Goal: Subscribe to service/newsletter

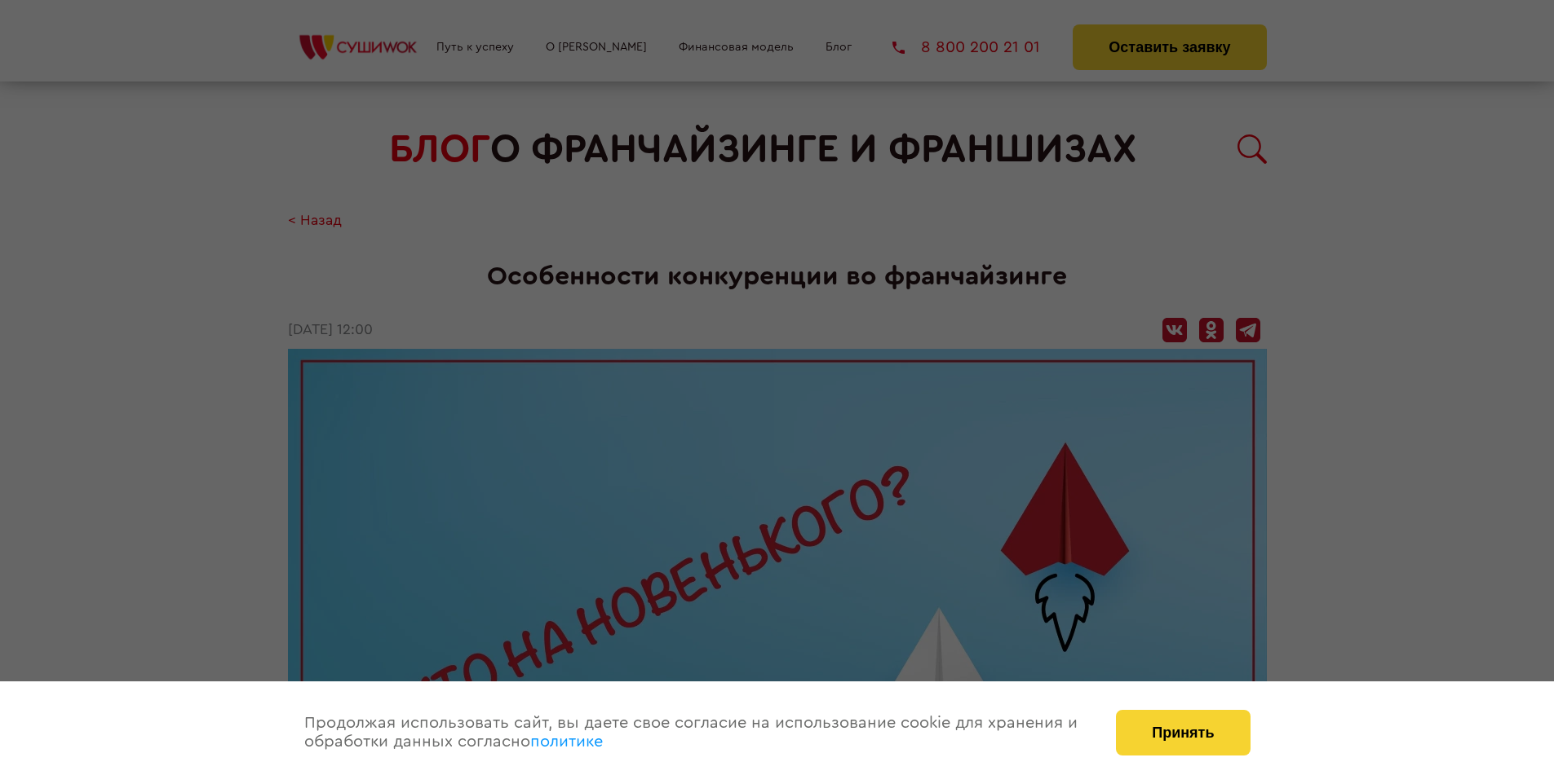
scroll to position [1724, 0]
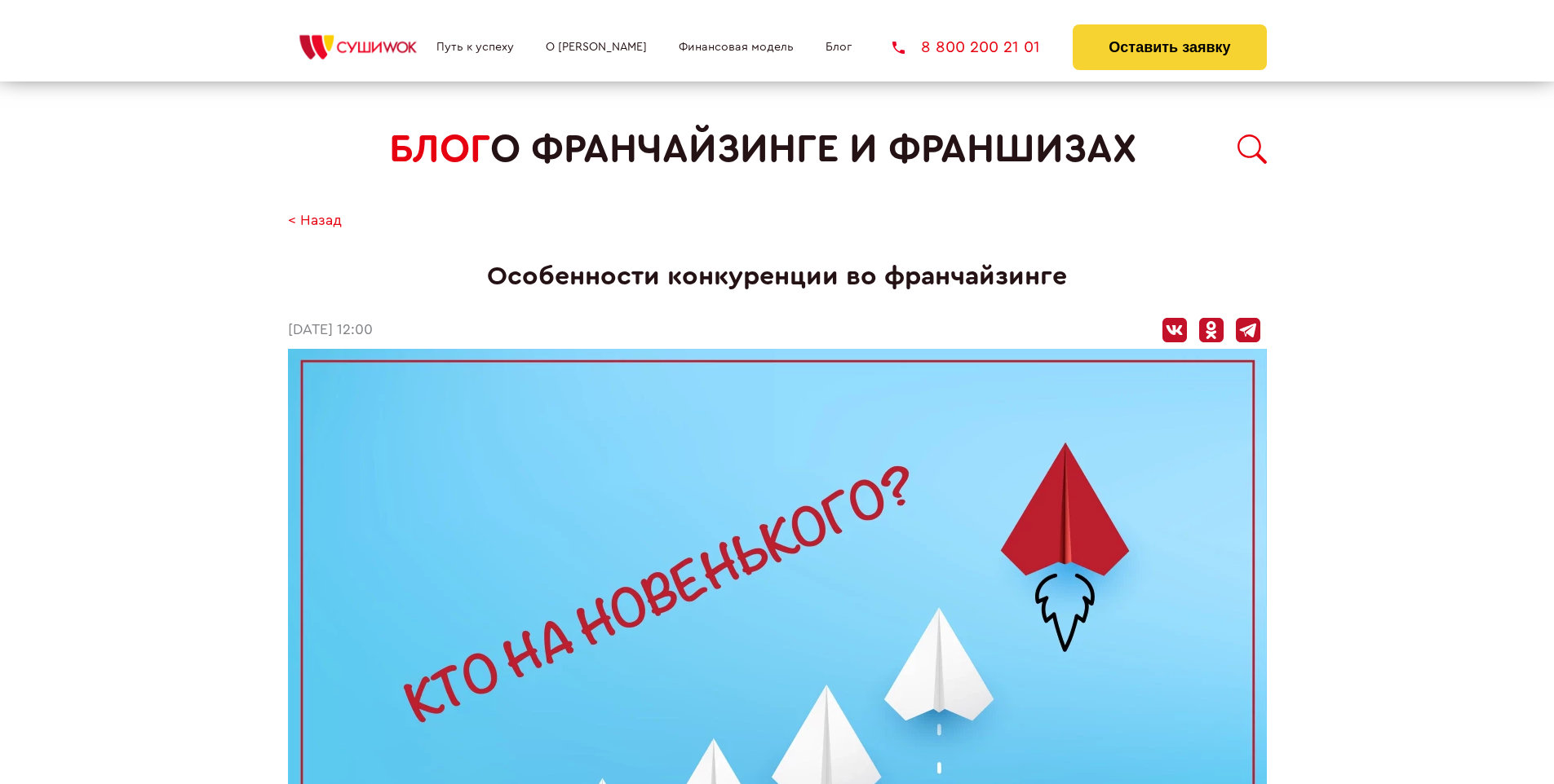
scroll to position [1724, 0]
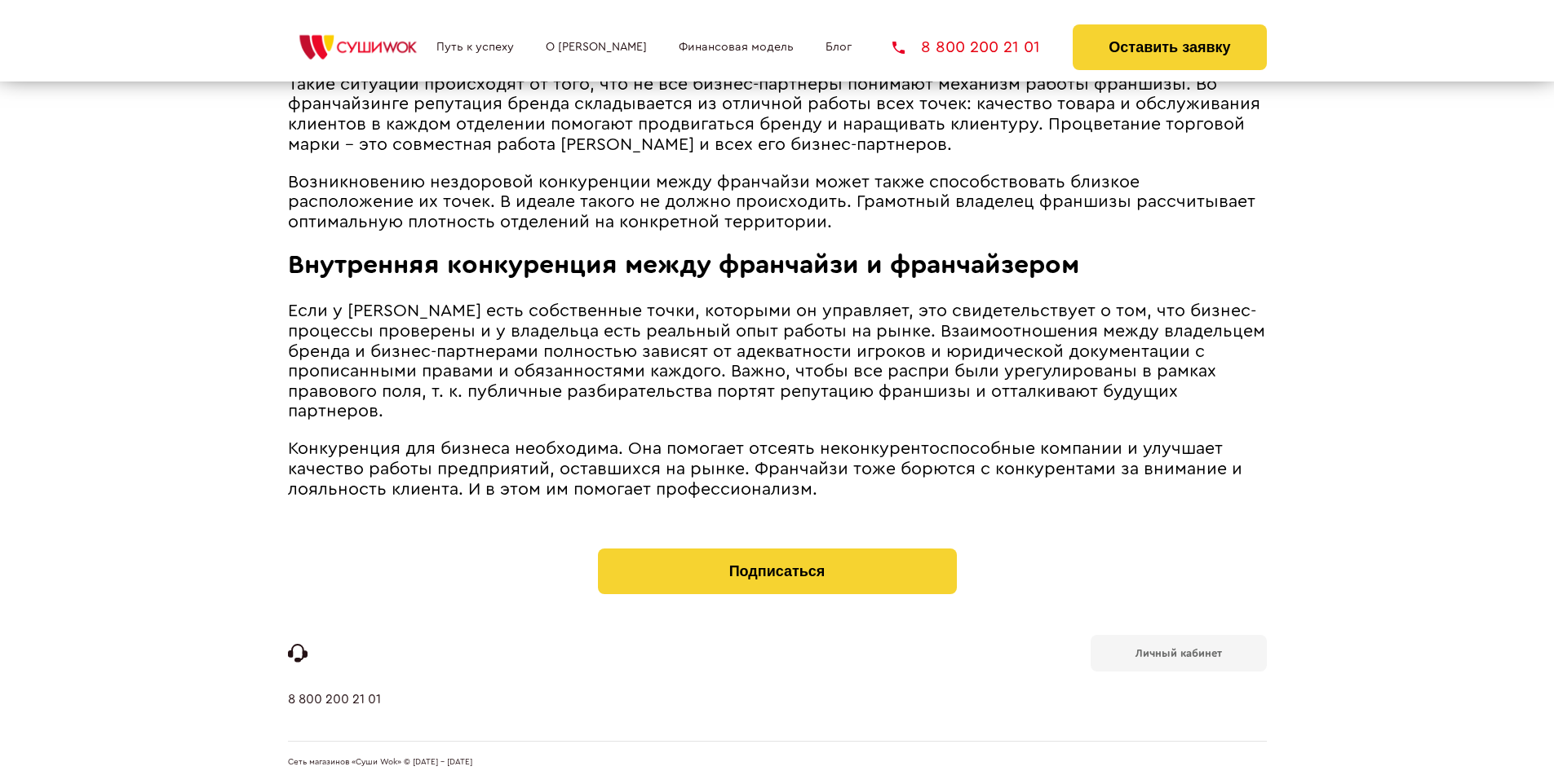
click at [1178, 652] on b "Личный кабинет" at bounding box center [1178, 653] width 87 height 11
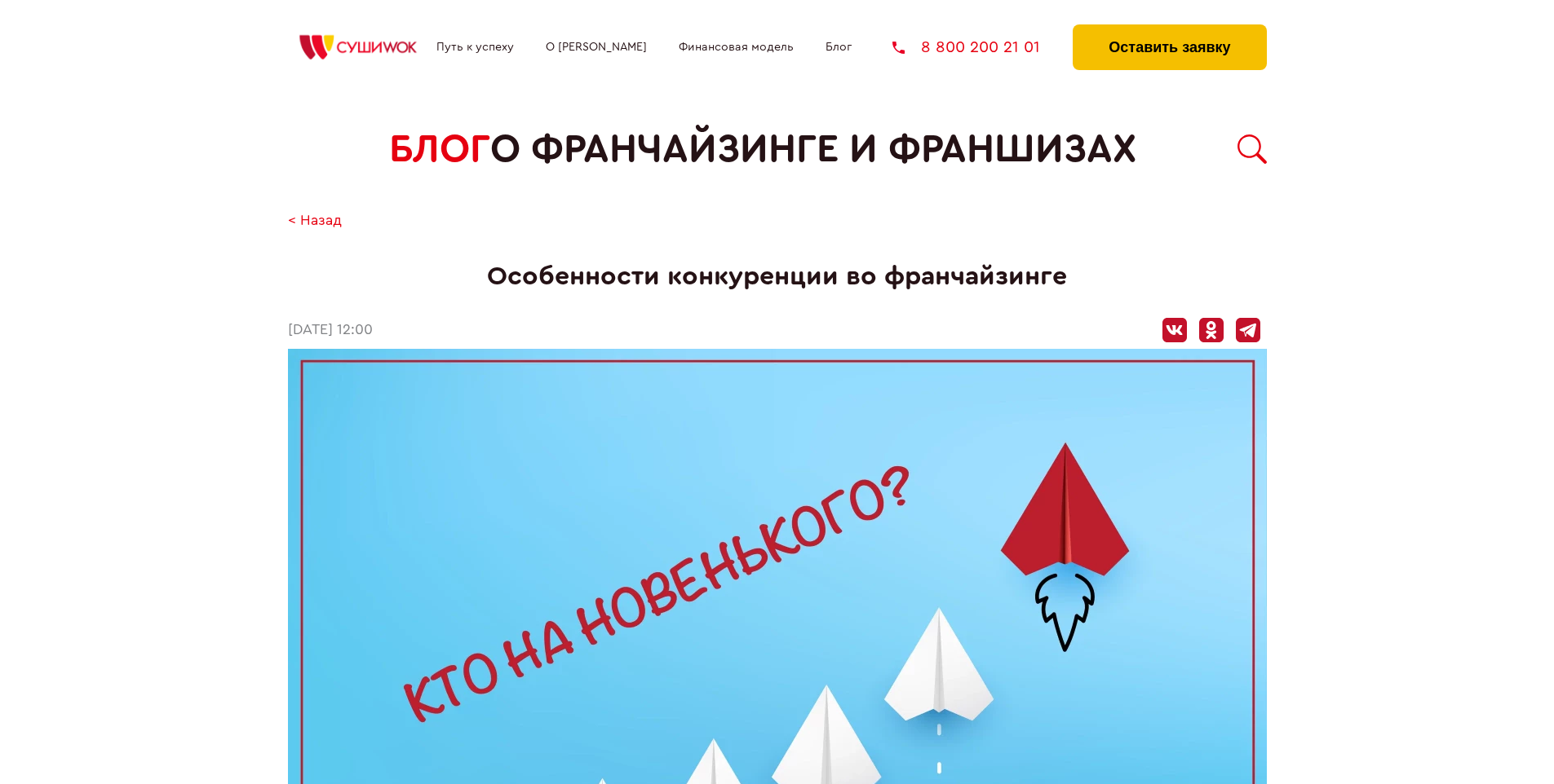
click at [1169, 28] on button "Оставить заявку" at bounding box center [1169, 47] width 193 height 46
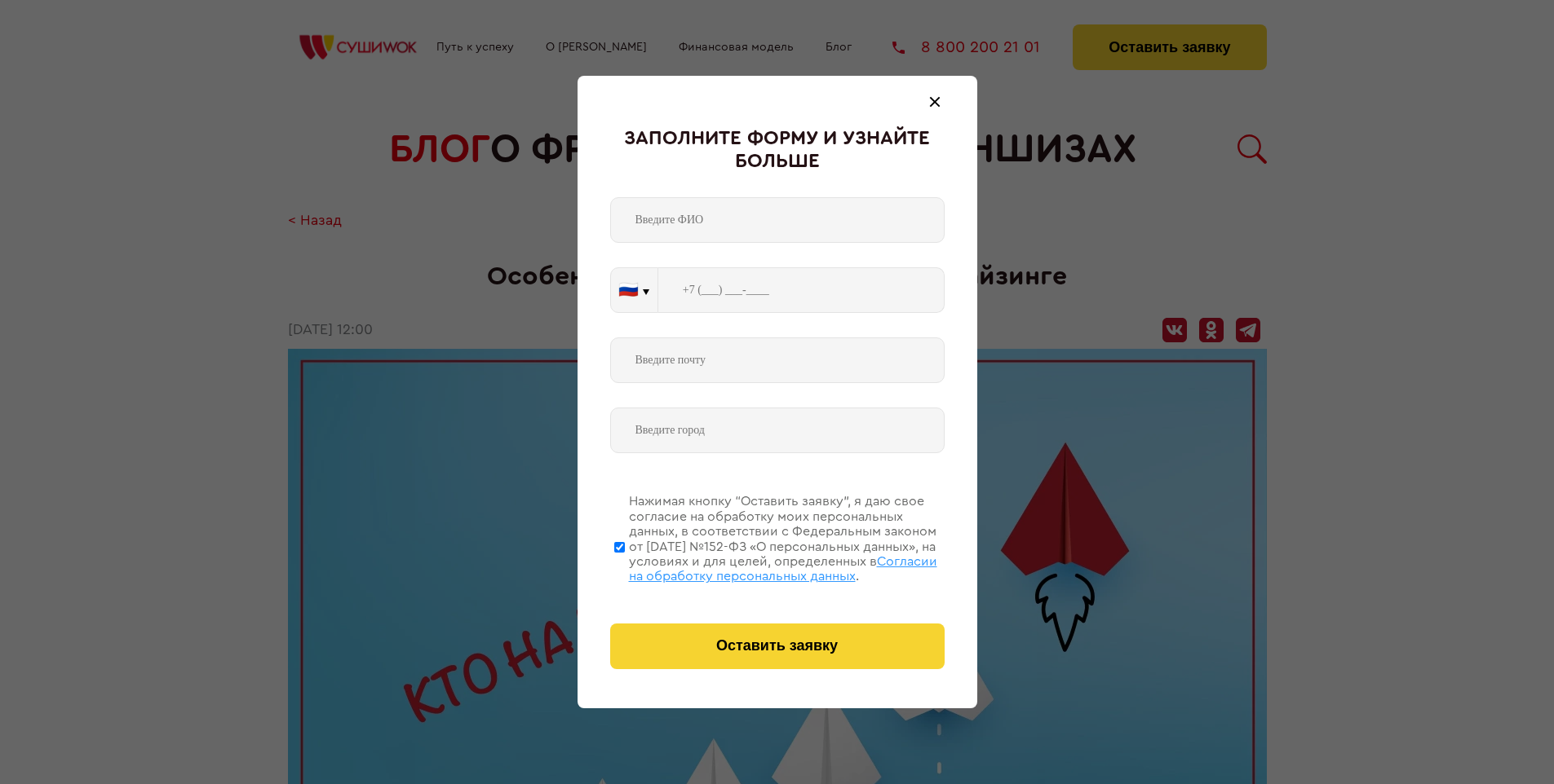
click at [756, 566] on span "Согласии на обработку персональных данных" at bounding box center [783, 569] width 309 height 27
click at [625, 566] on input "Нажимая кнопку “Оставить заявку”, я даю свое согласие на обработку моих персона…" at bounding box center [619, 547] width 11 height 131
checkbox input "false"
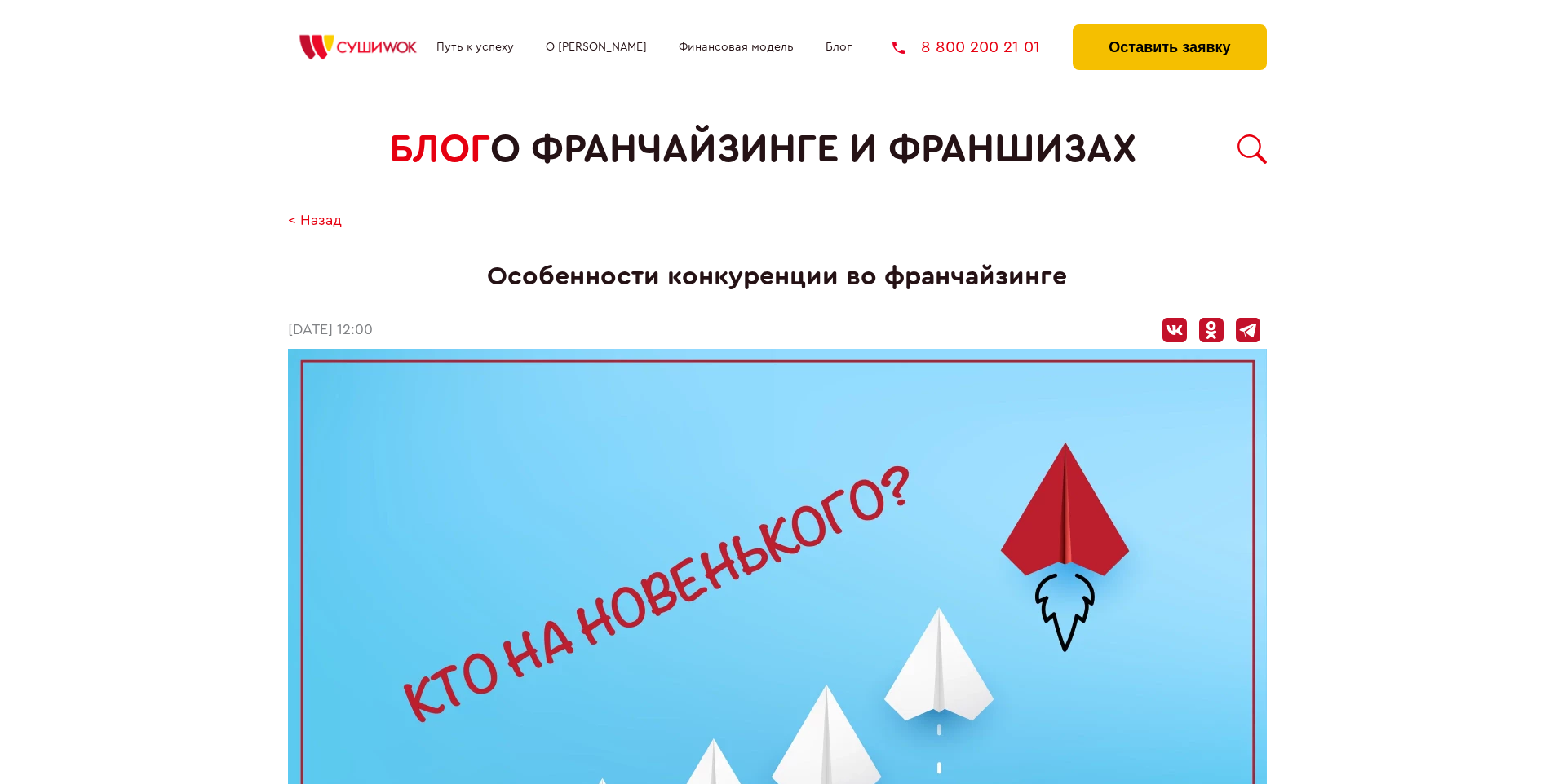
click at [1169, 28] on button "Оставить заявку" at bounding box center [1169, 47] width 193 height 46
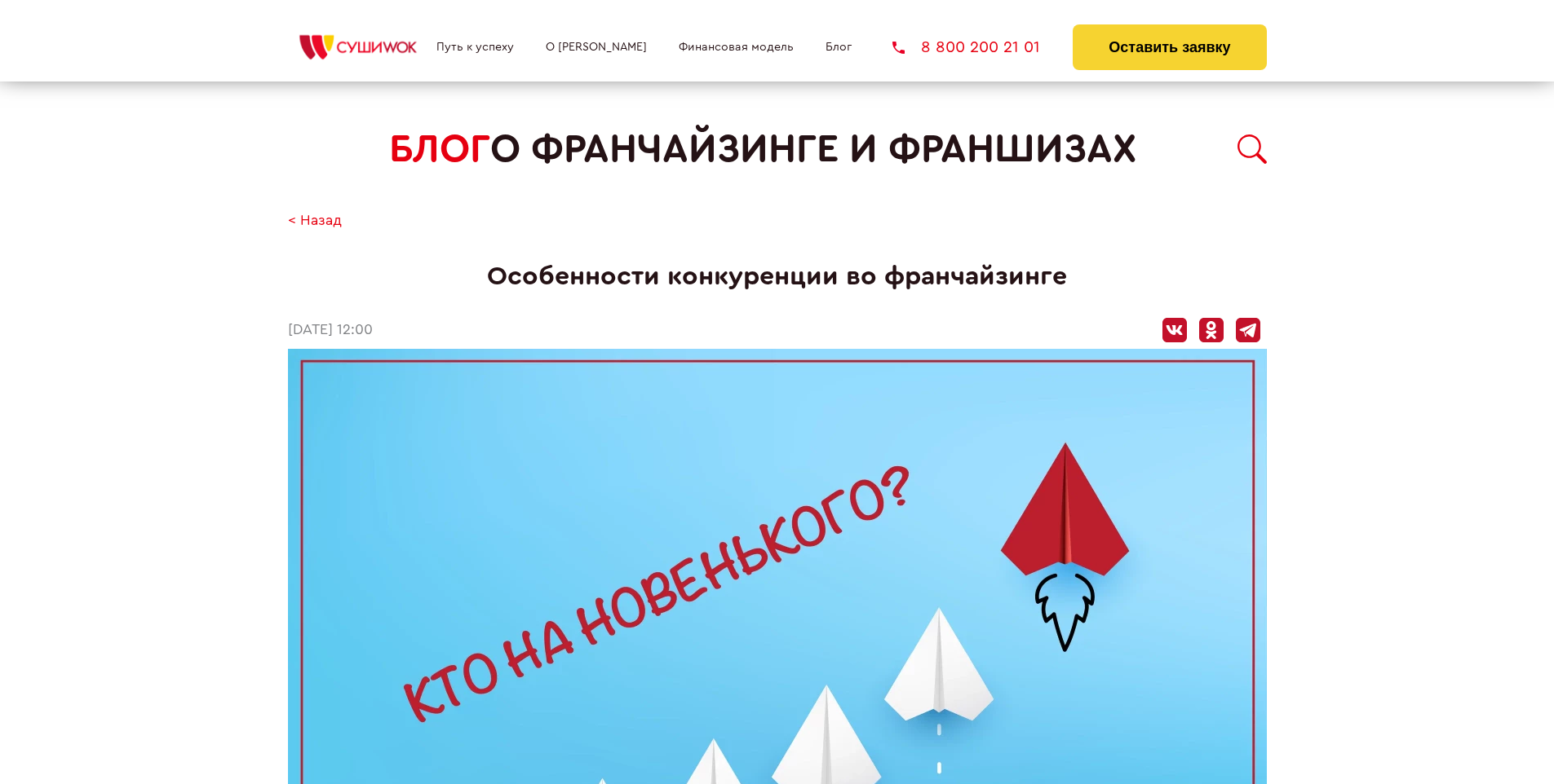
scroll to position [1724, 0]
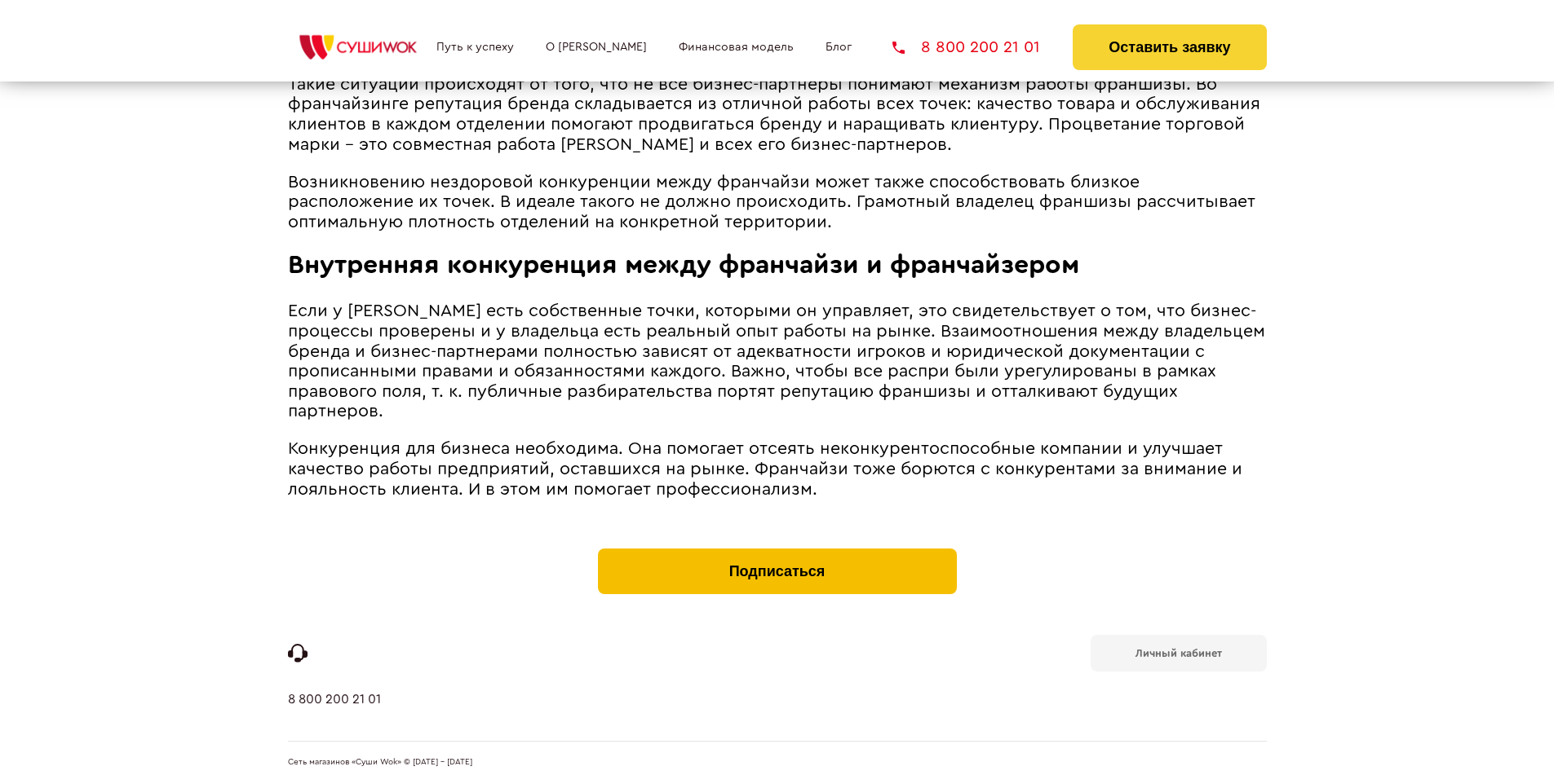
click at [777, 553] on button "Подписаться" at bounding box center [777, 571] width 358 height 46
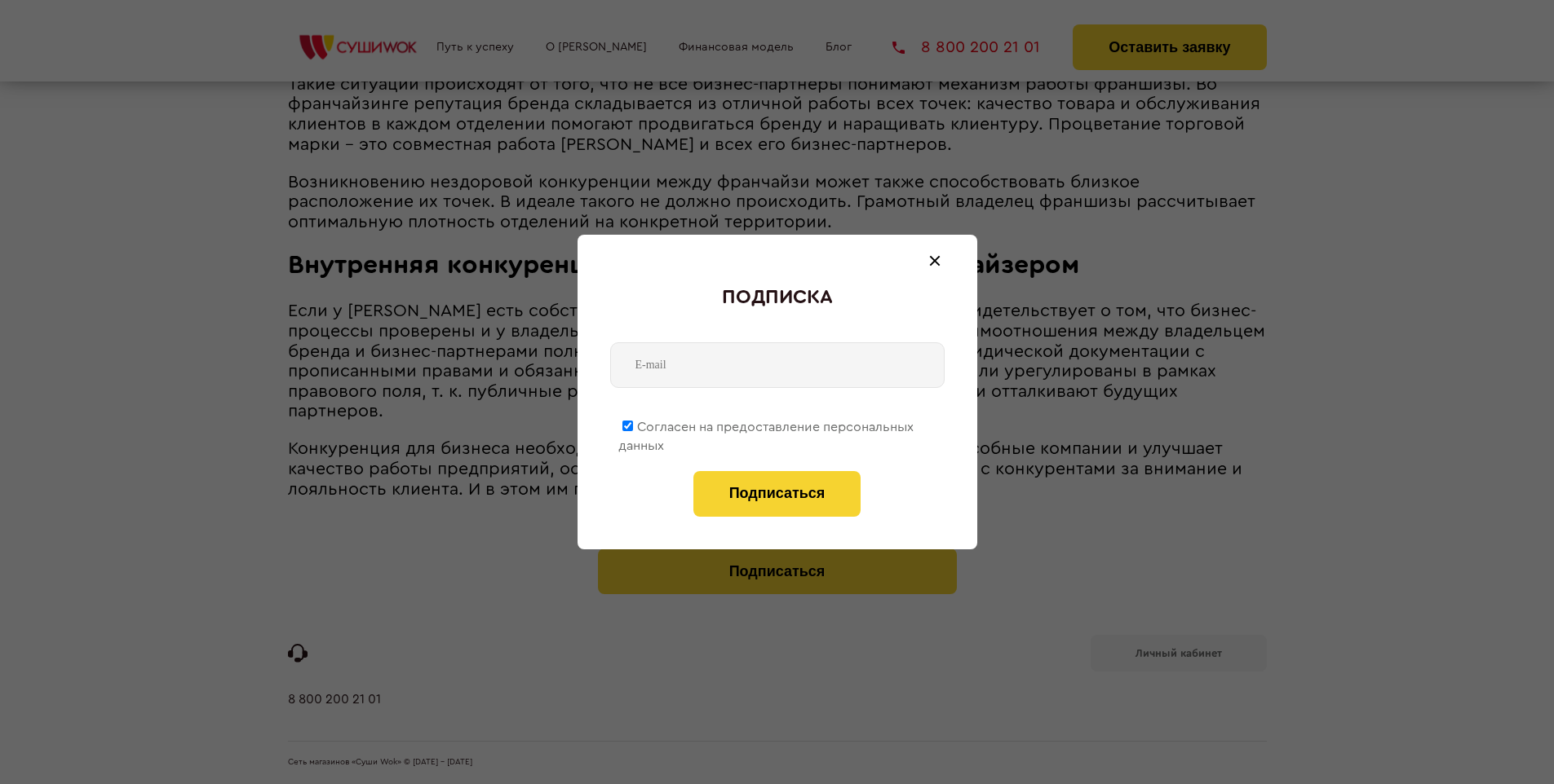
click at [767, 424] on span "Согласен на предоставление персональных данных" at bounding box center [766, 436] width 295 height 32
click at [633, 424] on input "Согласен на предоставление персональных данных" at bounding box center [627, 426] width 11 height 11
checkbox input "false"
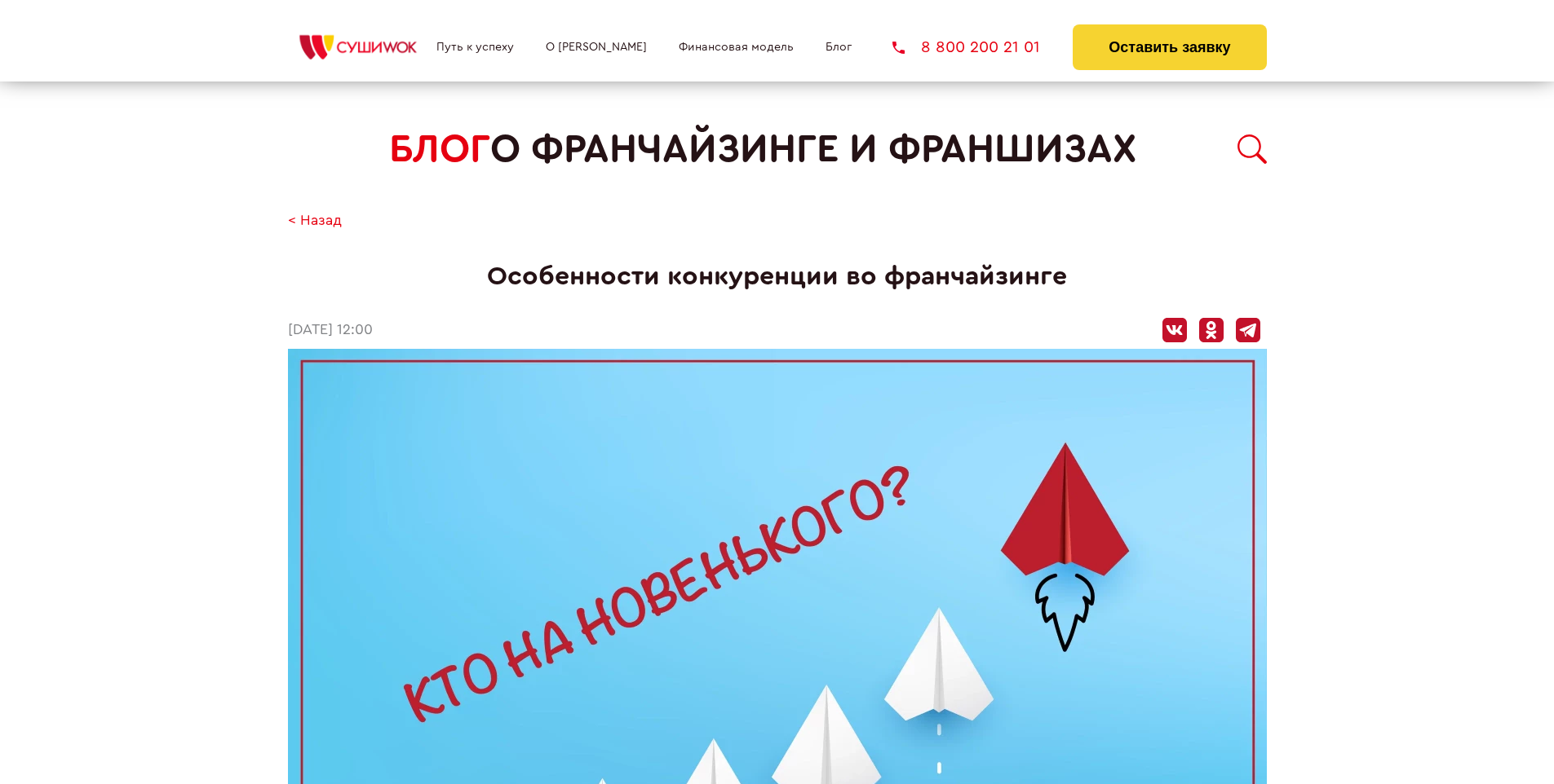
scroll to position [1724, 0]
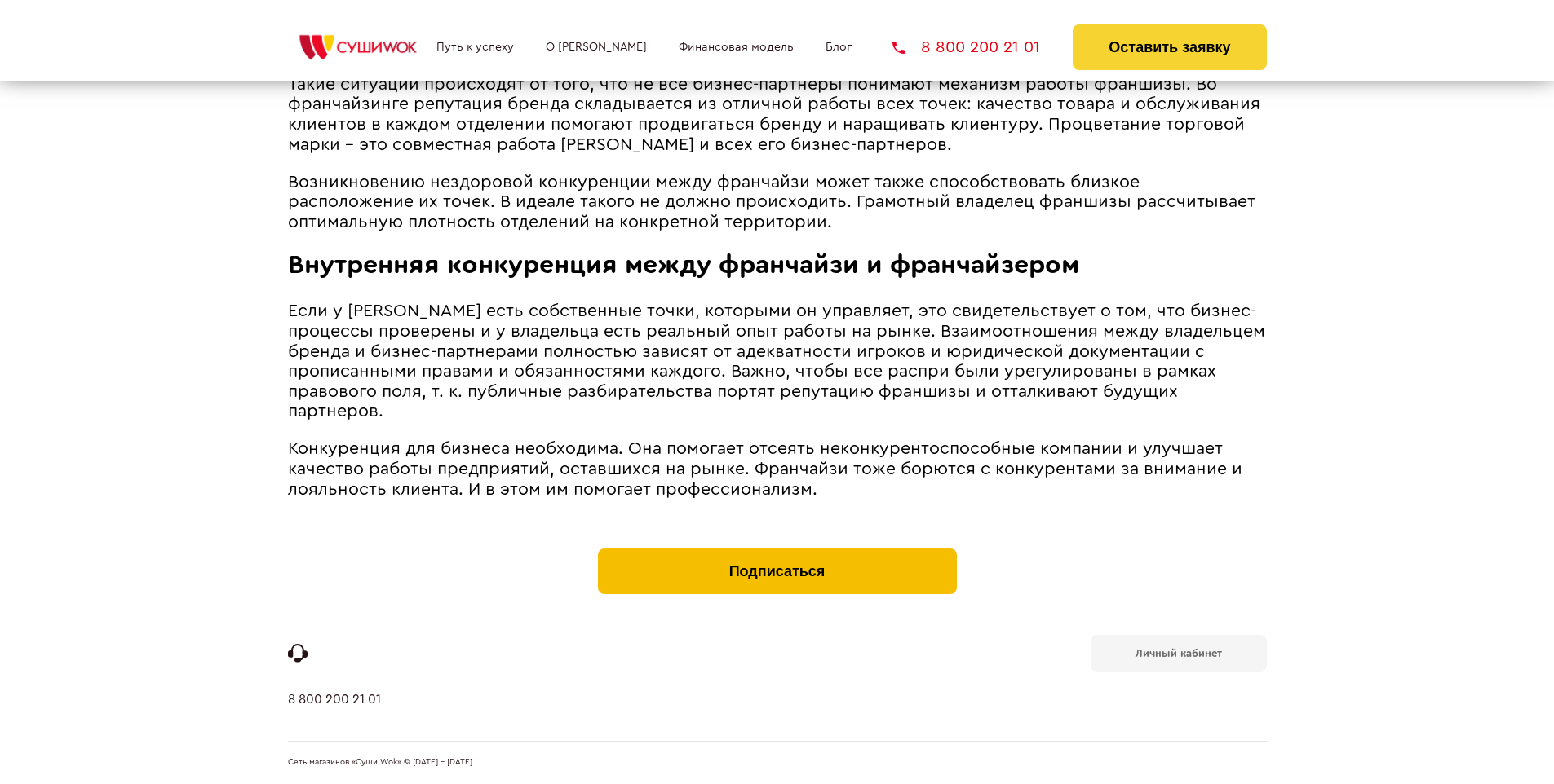
click at [777, 553] on button "Подписаться" at bounding box center [777, 571] width 358 height 46
